Goal: Submit feedback/report problem

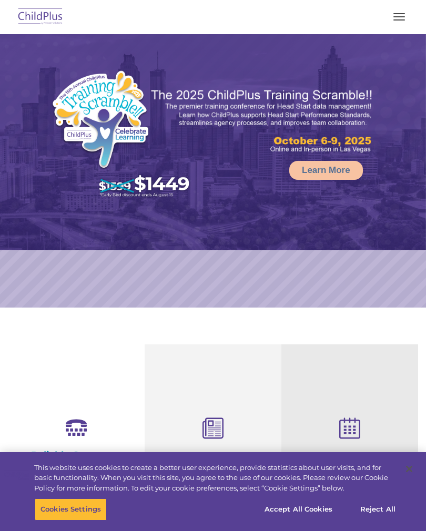
select select "MEDIUM"
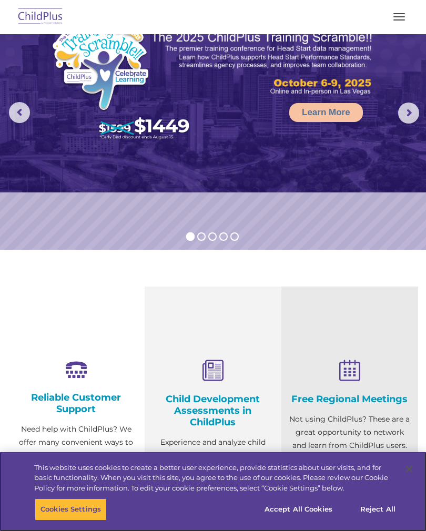
scroll to position [32, 0]
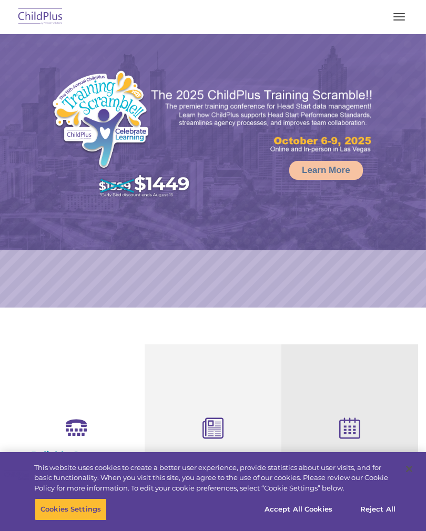
select select "MEDIUM"
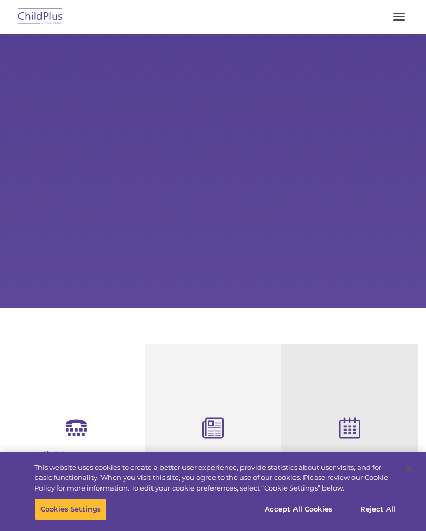
select select "MEDIUM"
